Goal: Task Accomplishment & Management: Manage account settings

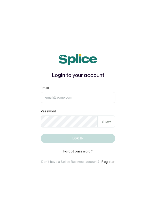
click at [72, 103] on input "Email" at bounding box center [78, 97] width 75 height 11
type input "info@dermaspaceng.com"
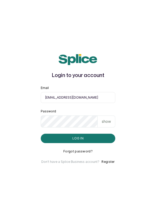
click at [41, 134] on button "Log in" at bounding box center [78, 138] width 75 height 9
click at [73, 143] on button "Log in" at bounding box center [78, 138] width 75 height 9
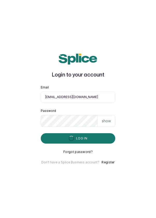
click at [156, 69] on main "Login to your account Email info@dermaspaceng.com Password show Log in Forgot p…" at bounding box center [78, 109] width 156 height 218
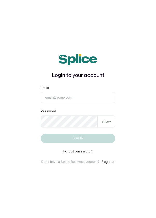
click at [106, 103] on input "Email" at bounding box center [78, 97] width 75 height 11
type input "info@dermaspaceng.com"
click at [41, 134] on button "Log in" at bounding box center [78, 138] width 75 height 9
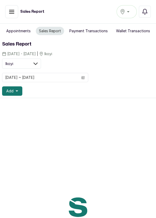
click at [14, 16] on button "button" at bounding box center [11, 11] width 13 height 13
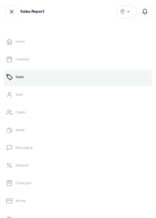
click at [27, 201] on link "Money" at bounding box center [78, 201] width 148 height 15
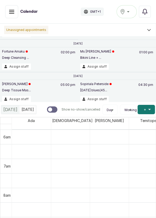
scroll to position [32, 0]
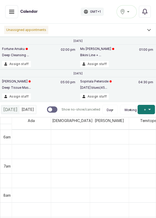
click at [96, 94] on button "Assign staff" at bounding box center [94, 96] width 29 height 6
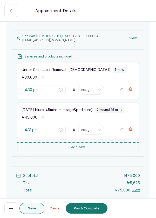
scroll to position [45, 0]
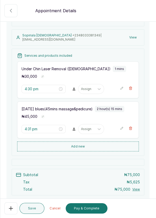
click at [10, 10] on icon "button" at bounding box center [11, 11] width 6 height 6
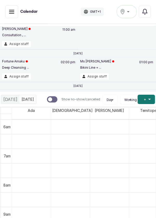
scroll to position [0, 0]
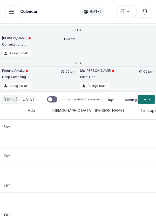
click at [19, 54] on button "Assign staff" at bounding box center [16, 53] width 29 height 6
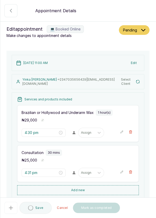
type input "11:00 am"
type input "12:00 pm"
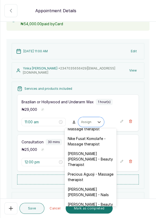
scroll to position [215, 0]
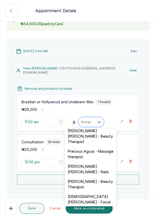
click at [93, 192] on div "[DEMOGRAPHIC_DATA][PERSON_NAME] - Facial" at bounding box center [91, 199] width 52 height 15
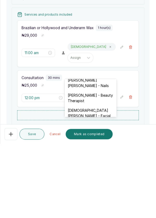
scroll to position [252, 0]
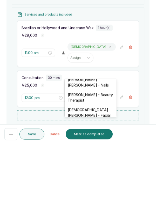
click at [99, 179] on div "[DEMOGRAPHIC_DATA][PERSON_NAME] - Facial" at bounding box center [91, 186] width 52 height 15
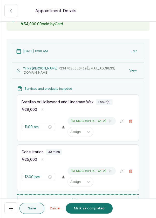
click at [33, 211] on button "Save" at bounding box center [32, 208] width 25 height 11
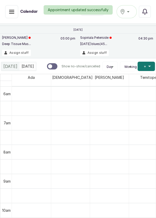
scroll to position [49, 0]
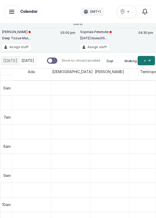
click at [11, 16] on button "Show no-show/cancelled" at bounding box center [11, 11] width 13 height 13
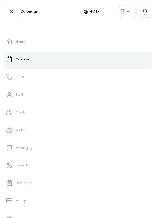
click at [19, 201] on p "Money" at bounding box center [21, 201] width 10 height 4
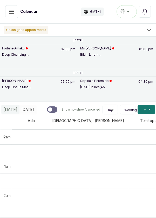
scroll to position [175, 0]
click at [19, 96] on button "Assign staff" at bounding box center [16, 96] width 29 height 6
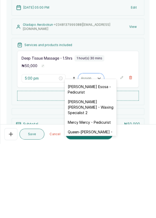
scroll to position [74, 0]
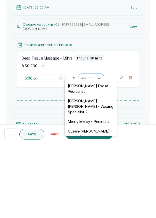
click at [93, 182] on div "[PERSON_NAME] [PERSON_NAME] - Waxing Specialist 2" at bounding box center [91, 180] width 52 height 21
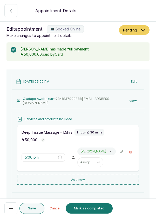
click at [35, 208] on button "Save" at bounding box center [32, 208] width 25 height 11
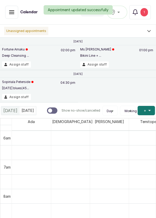
click at [20, 98] on button "Assign staff" at bounding box center [16, 97] width 29 height 6
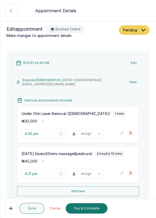
click at [131, 131] on icon "button" at bounding box center [131, 132] width 3 height 3
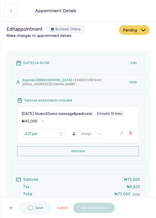
type input "4:31 pm"
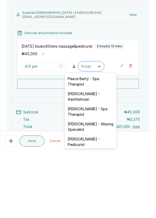
click at [93, 192] on div "[PERSON_NAME] - Waxing Specialist" at bounding box center [91, 194] width 52 height 15
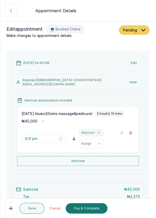
click at [35, 209] on button "Save" at bounding box center [32, 208] width 25 height 11
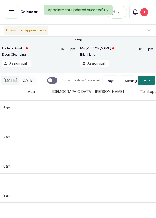
click at [101, 64] on button "Assign staff" at bounding box center [94, 63] width 29 height 6
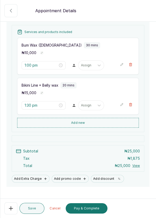
scroll to position [76, 0]
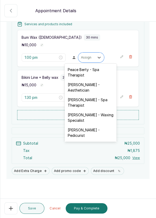
click at [93, 86] on div "[PERSON_NAME] - Aesthetician" at bounding box center [91, 87] width 52 height 15
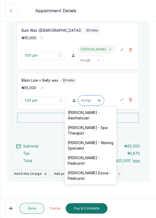
scroll to position [13, 0]
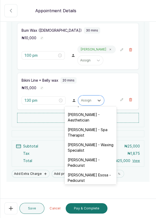
click at [85, 119] on div "[PERSON_NAME] - Aesthetician" at bounding box center [91, 117] width 52 height 15
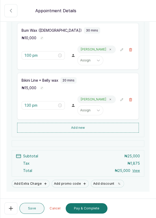
click at [35, 207] on button "Save" at bounding box center [32, 208] width 25 height 11
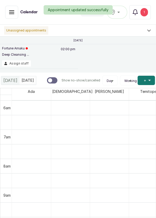
click at [18, 65] on button "Assign staff" at bounding box center [16, 63] width 29 height 6
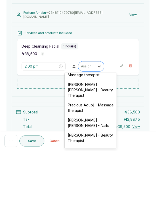
scroll to position [217, 0]
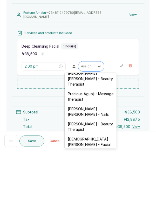
click at [96, 202] on div "[DEMOGRAPHIC_DATA][PERSON_NAME] - Facial" at bounding box center [91, 209] width 52 height 15
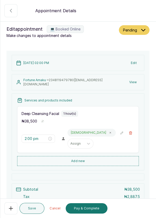
click at [37, 212] on button "Save" at bounding box center [32, 208] width 25 height 11
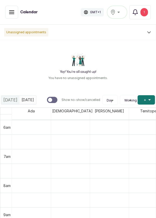
click at [121, 11] on div "[GEOGRAPHIC_DATA]" at bounding box center [118, 12] width 14 height 6
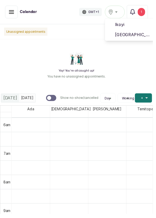
click at [123, 25] on span "Ikoyi" at bounding box center [136, 25] width 37 height 6
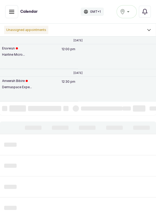
scroll to position [175, 0]
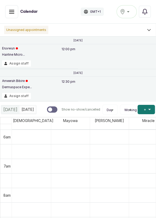
click at [16, 95] on button "Assign staff" at bounding box center [16, 96] width 29 height 6
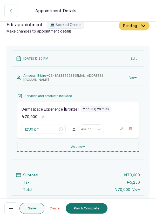
scroll to position [3, 0]
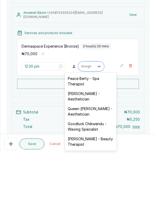
click at [86, 148] on div "Peace Berty - Spa Therapist" at bounding box center [91, 145] width 52 height 15
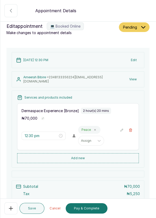
click at [31, 209] on button "Save" at bounding box center [32, 208] width 25 height 11
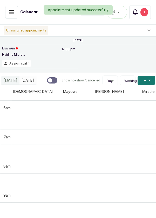
click at [17, 62] on button "Assign staff" at bounding box center [16, 63] width 29 height 6
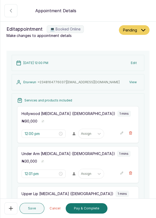
click at [9, 208] on icon "button" at bounding box center [11, 208] width 6 height 6
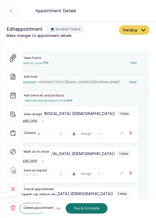
click at [37, 185] on span "Cancel appointment" at bounding box center [38, 189] width 35 height 9
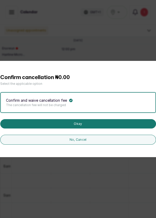
click at [81, 129] on button "Okay" at bounding box center [78, 123] width 156 height 9
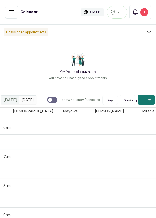
click at [14, 9] on icon "button" at bounding box center [12, 12] width 6 height 6
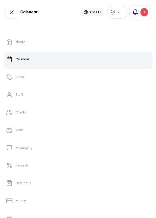
click at [74, 186] on link "Catalogue" at bounding box center [78, 183] width 148 height 15
